Goal: Check status: Check status

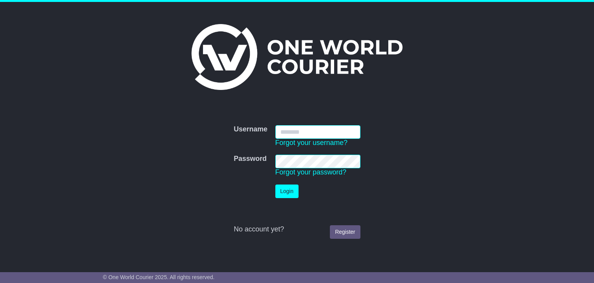
type input "**********"
click at [285, 191] on button "Login" at bounding box center [287, 191] width 23 height 14
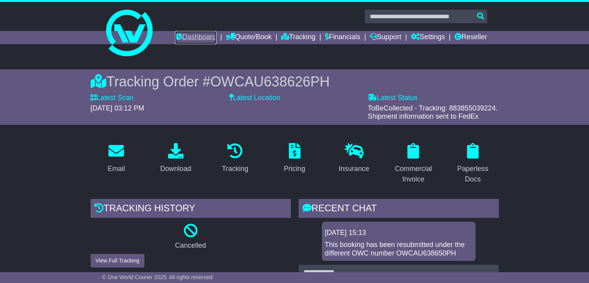
click at [192, 34] on link "Dashboard" at bounding box center [195, 37] width 41 height 13
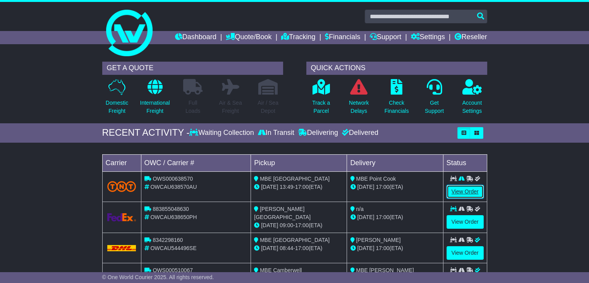
click at [462, 192] on link "View Order" at bounding box center [464, 192] width 37 height 14
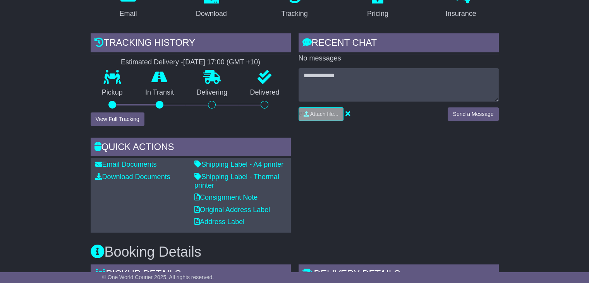
scroll to position [77, 0]
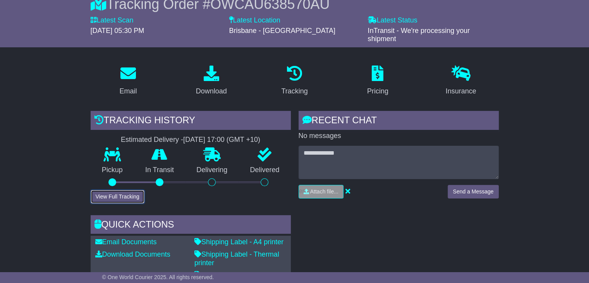
click at [116, 196] on button "View Full Tracking" at bounding box center [118, 197] width 54 height 14
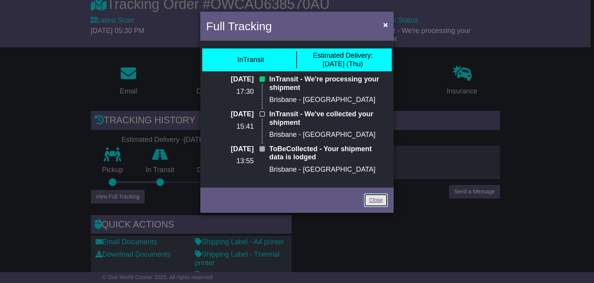
click at [373, 202] on link "Close" at bounding box center [376, 200] width 24 height 14
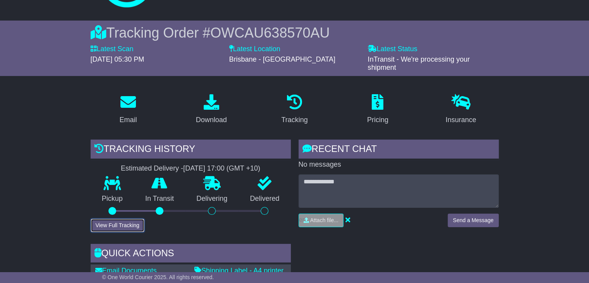
scroll to position [0, 0]
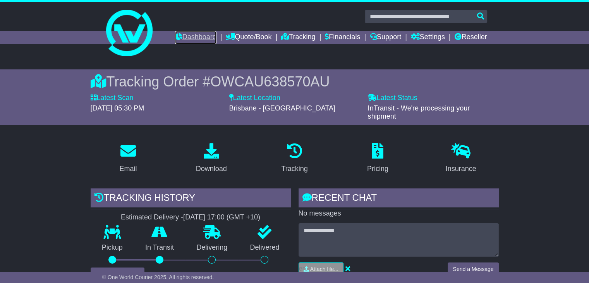
click at [181, 36] on link "Dashboard" at bounding box center [195, 37] width 41 height 13
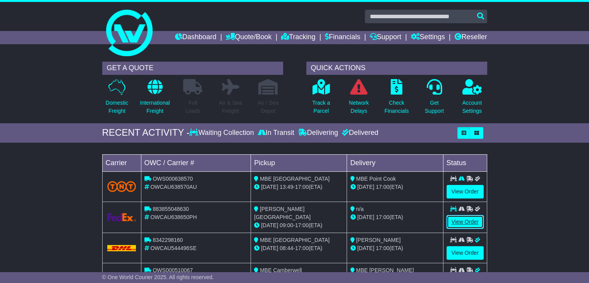
click at [458, 219] on link "View Order" at bounding box center [464, 222] width 37 height 14
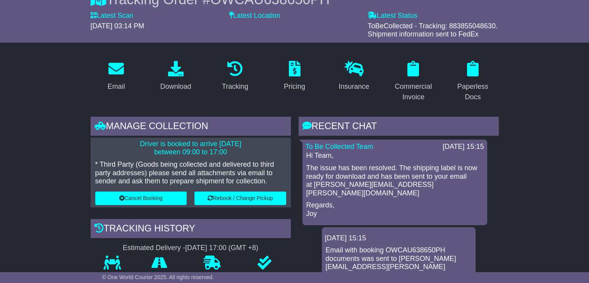
scroll to position [39, 0]
